Goal: Navigation & Orientation: Find specific page/section

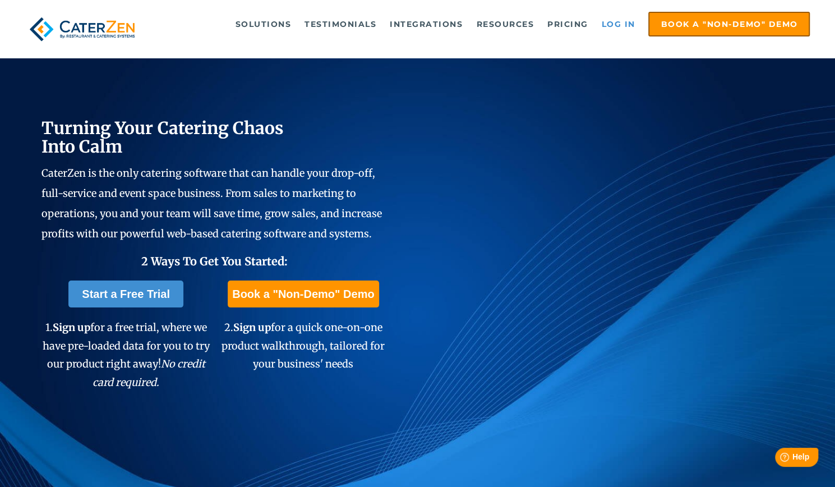
click at [632, 21] on link "Log in" at bounding box center [618, 24] width 45 height 22
click at [622, 26] on link "Log in" at bounding box center [618, 24] width 45 height 22
click at [614, 28] on link "Log in" at bounding box center [618, 24] width 45 height 22
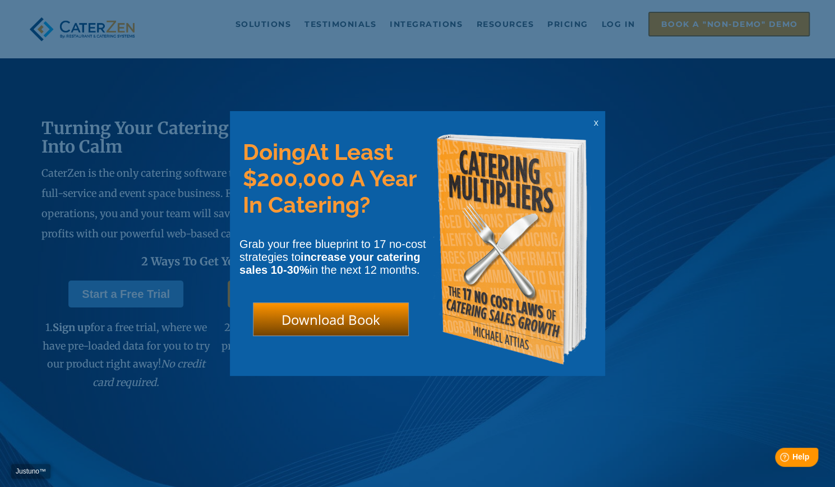
click at [599, 122] on div "x" at bounding box center [596, 122] width 18 height 11
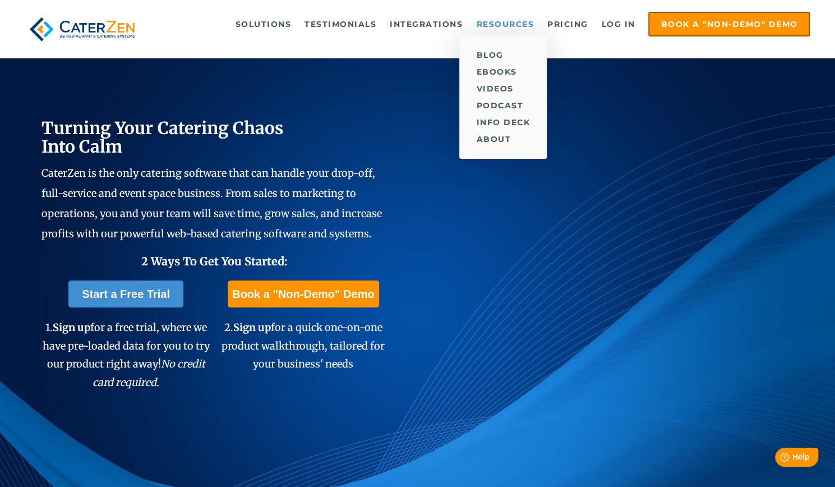
click at [517, 27] on link "Resources" at bounding box center [505, 24] width 69 height 22
